Goal: Task Accomplishment & Management: Use online tool/utility

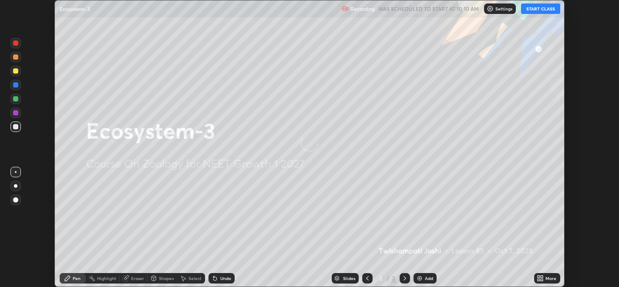
scroll to position [287, 619]
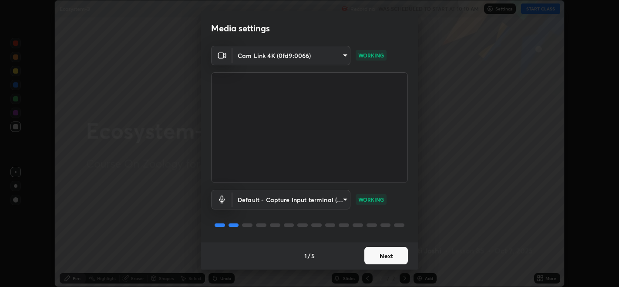
click at [399, 259] on button "Next" at bounding box center [386, 255] width 44 height 17
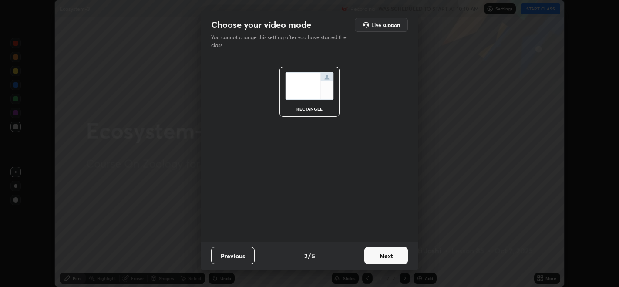
click at [399, 258] on button "Next" at bounding box center [386, 255] width 44 height 17
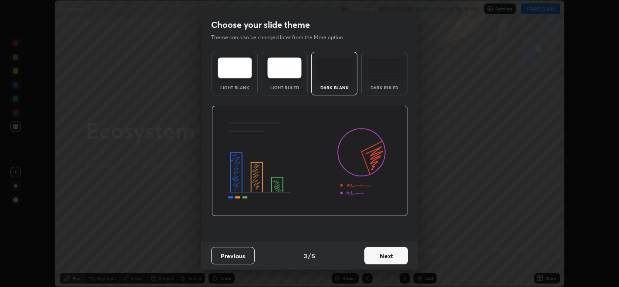
click at [399, 259] on button "Next" at bounding box center [386, 255] width 44 height 17
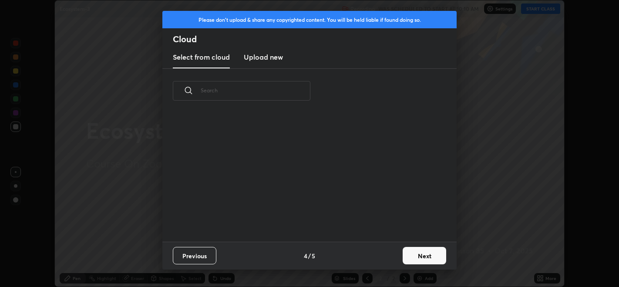
click at [422, 258] on button "Next" at bounding box center [425, 255] width 44 height 17
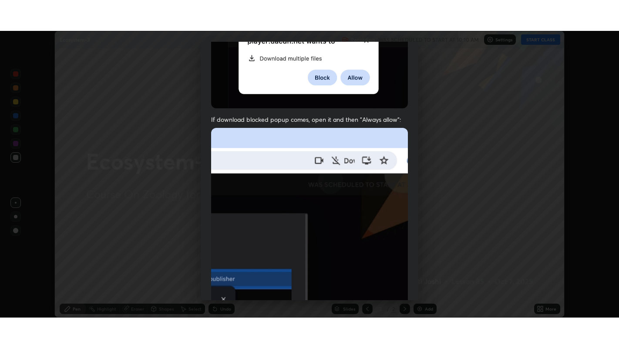
scroll to position [176, 0]
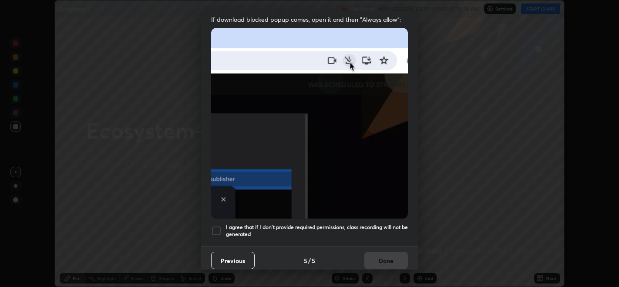
click at [219, 227] on div at bounding box center [216, 231] width 10 height 10
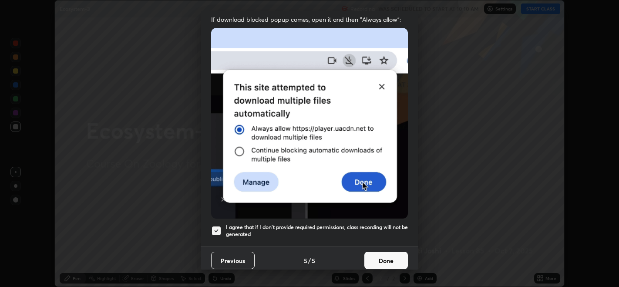
click at [383, 258] on button "Done" at bounding box center [386, 260] width 44 height 17
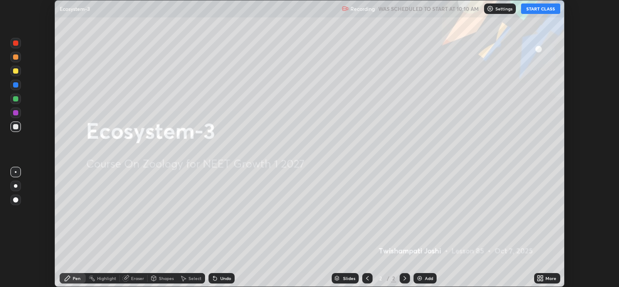
click at [541, 13] on button "START CLASS" at bounding box center [540, 8] width 39 height 10
click at [541, 280] on icon at bounding box center [542, 280] width 2 height 2
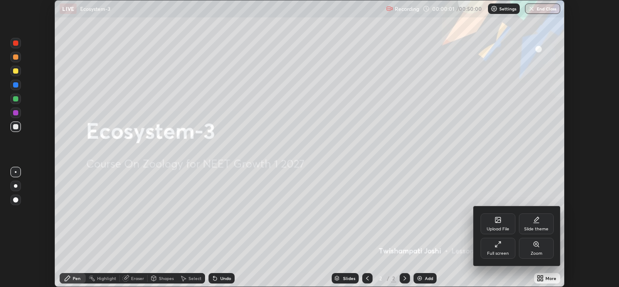
click at [505, 246] on div "Full screen" at bounding box center [498, 248] width 35 height 21
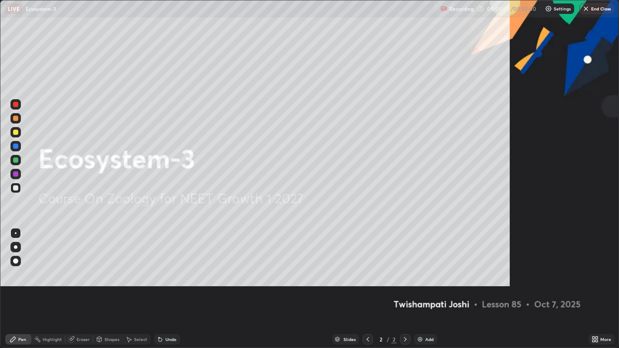
scroll to position [348, 619]
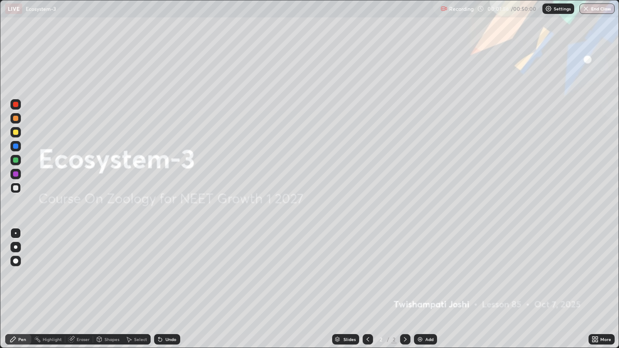
click at [423, 287] on div "Add" at bounding box center [425, 339] width 23 height 10
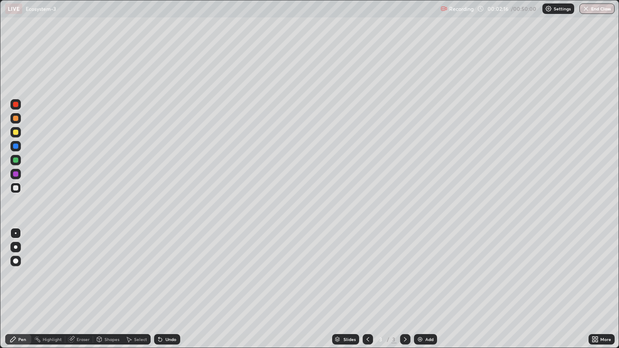
click at [17, 249] on div at bounding box center [15, 247] width 10 height 10
click at [16, 132] on div at bounding box center [15, 132] width 5 height 5
click at [15, 105] on div at bounding box center [15, 104] width 5 height 5
click at [15, 133] on div at bounding box center [15, 132] width 5 height 5
click at [13, 186] on div at bounding box center [15, 188] width 5 height 5
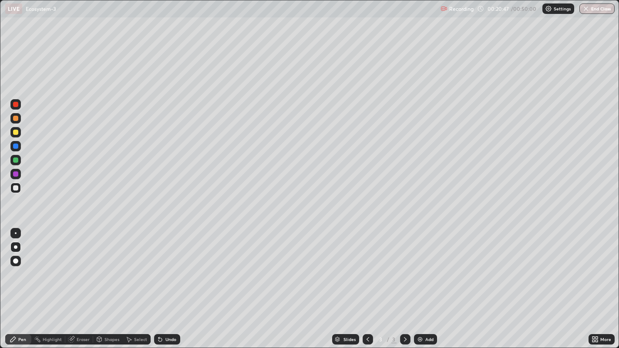
click at [426, 287] on div "Add" at bounding box center [429, 339] width 8 height 4
click at [15, 118] on div at bounding box center [15, 118] width 5 height 5
click at [16, 118] on div at bounding box center [15, 118] width 5 height 5
click at [15, 120] on div at bounding box center [15, 118] width 5 height 5
click at [13, 188] on div at bounding box center [15, 188] width 5 height 5
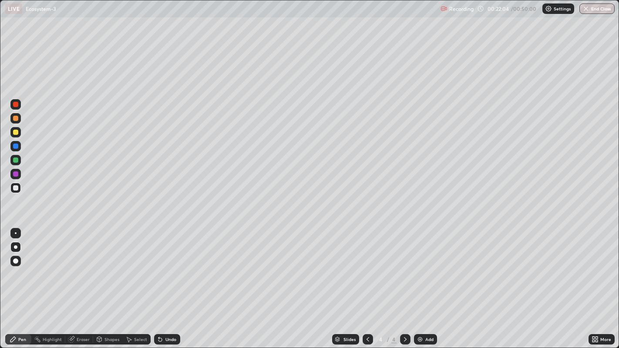
click at [17, 159] on div at bounding box center [15, 160] width 5 height 5
click at [15, 118] on div at bounding box center [15, 118] width 5 height 5
click at [17, 162] on div at bounding box center [15, 160] width 5 height 5
click at [135, 287] on div "Select" at bounding box center [140, 339] width 13 height 4
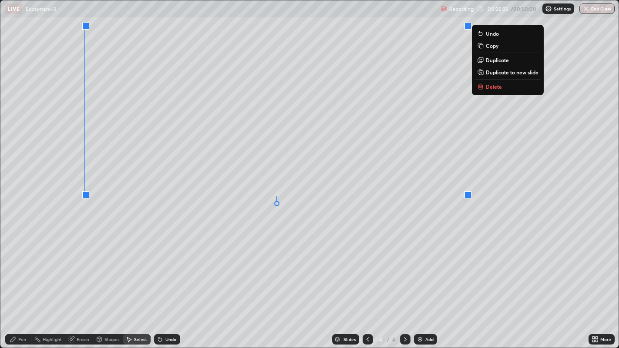
click at [30, 287] on div "Pen" at bounding box center [18, 339] width 26 height 10
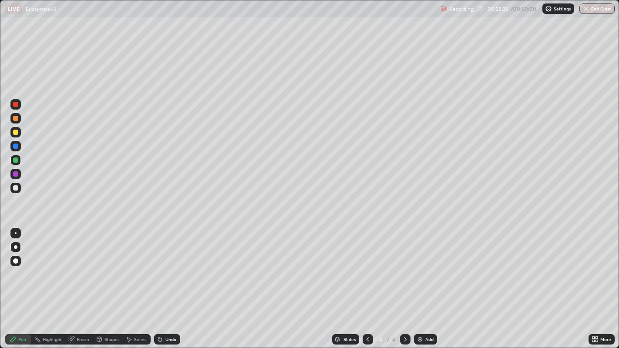
click at [13, 121] on div at bounding box center [15, 118] width 10 height 10
click at [17, 160] on div at bounding box center [15, 160] width 5 height 5
click at [17, 188] on div at bounding box center [15, 188] width 5 height 5
click at [163, 287] on div "Undo" at bounding box center [167, 339] width 26 height 10
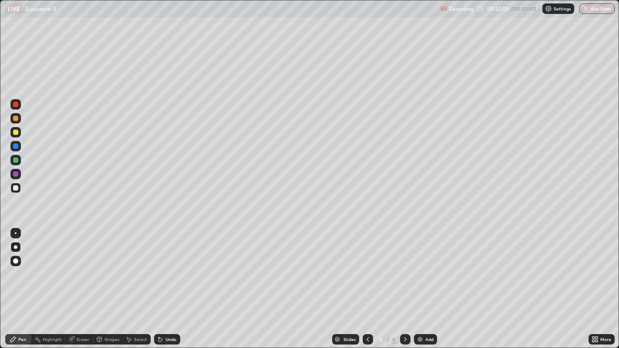
click at [425, 287] on div "Add" at bounding box center [425, 339] width 23 height 10
click at [17, 189] on div at bounding box center [15, 188] width 5 height 5
click at [14, 172] on div at bounding box center [15, 174] width 5 height 5
click at [18, 162] on div at bounding box center [15, 160] width 5 height 5
click at [363, 287] on div at bounding box center [368, 339] width 10 height 10
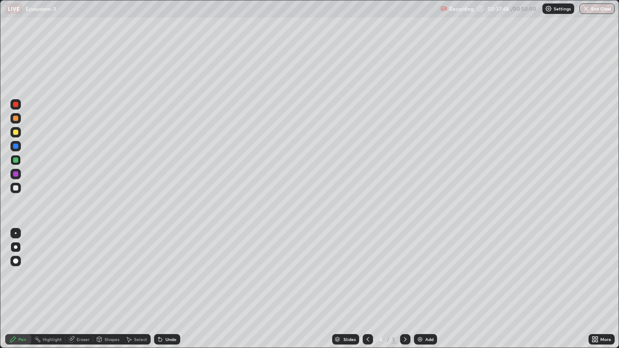
click at [400, 287] on div at bounding box center [405, 339] width 10 height 10
click at [15, 105] on div at bounding box center [15, 104] width 5 height 5
click at [422, 287] on img at bounding box center [420, 339] width 7 height 7
click at [15, 105] on div at bounding box center [15, 104] width 5 height 5
click at [14, 119] on div at bounding box center [15, 118] width 5 height 5
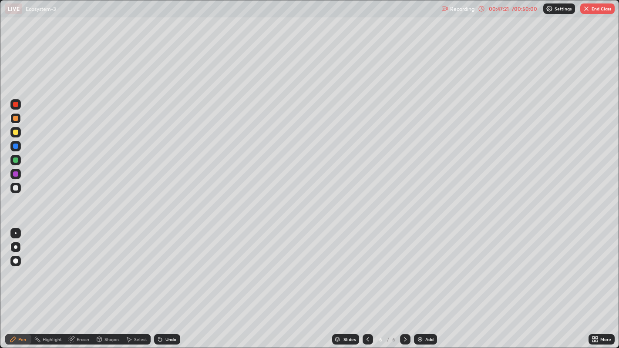
click at [165, 287] on div "Undo" at bounding box center [170, 339] width 11 height 4
click at [168, 287] on div "Undo" at bounding box center [170, 339] width 11 height 4
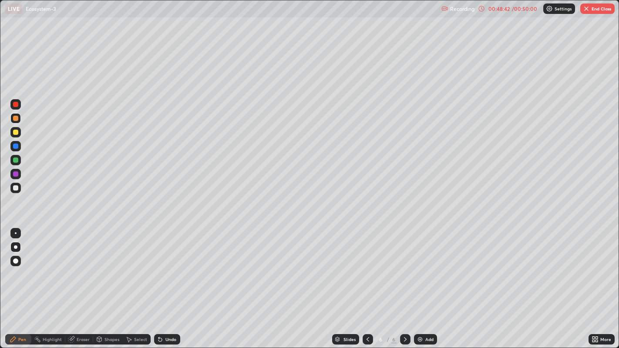
click at [16, 162] on div at bounding box center [15, 160] width 5 height 5
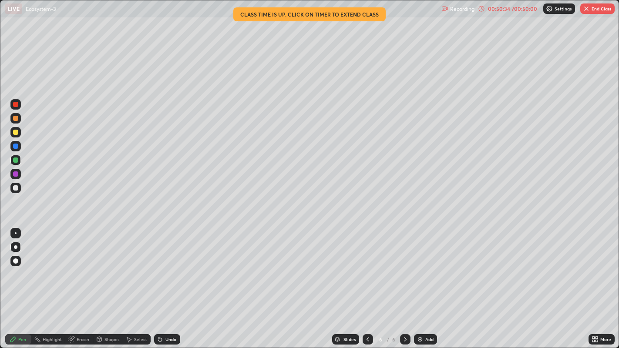
click at [595, 10] on button "End Class" at bounding box center [597, 8] width 34 height 10
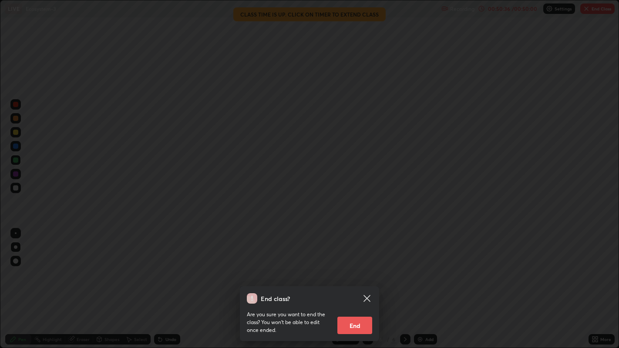
click at [344, 287] on button "End" at bounding box center [354, 325] width 35 height 17
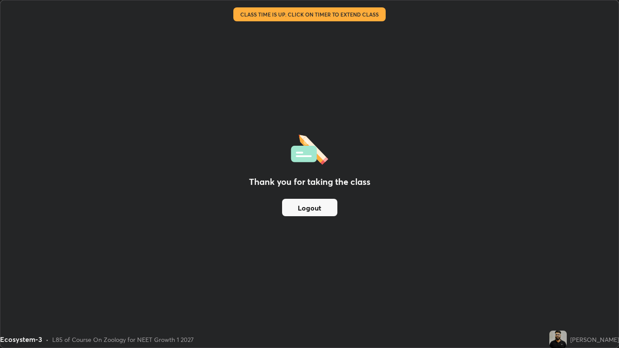
click at [306, 208] on button "Logout" at bounding box center [309, 207] width 55 height 17
